Goal: Contribute content

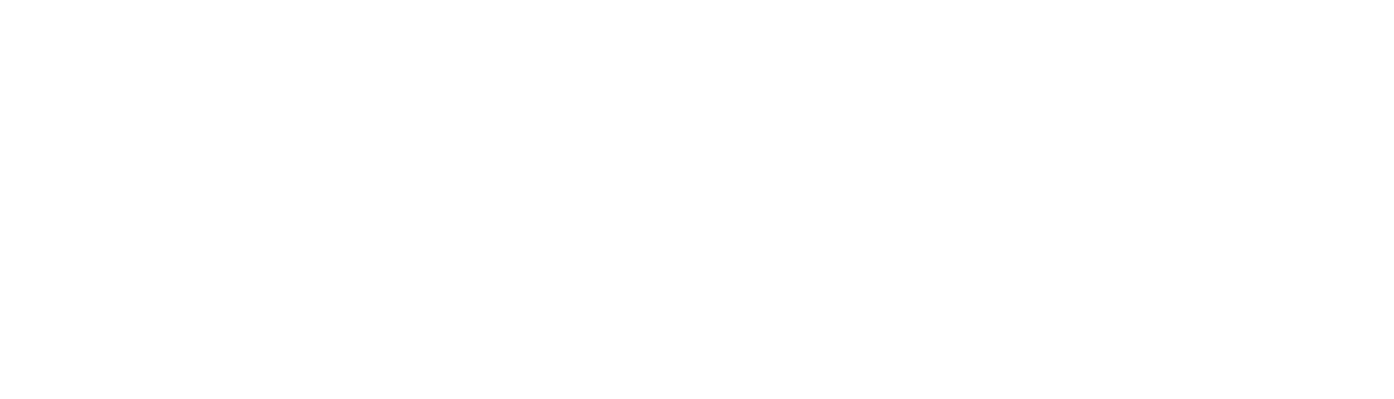
click at [610, 0] on html at bounding box center [697, 0] width 1394 height 0
click at [701, 0] on html at bounding box center [697, 0] width 1394 height 0
